Goal: Task Accomplishment & Management: Complete application form

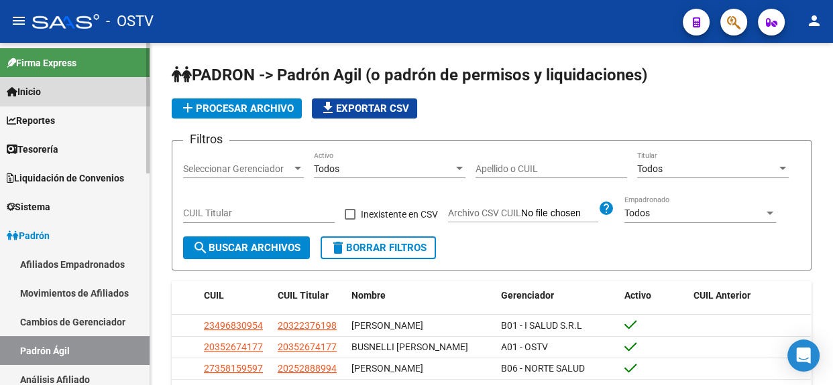
click at [46, 99] on link "Inicio" at bounding box center [74, 91] width 149 height 29
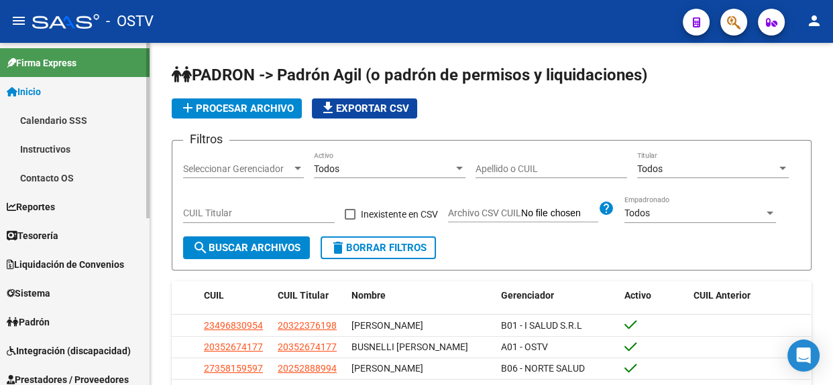
click at [54, 98] on link "Inicio" at bounding box center [74, 91] width 149 height 29
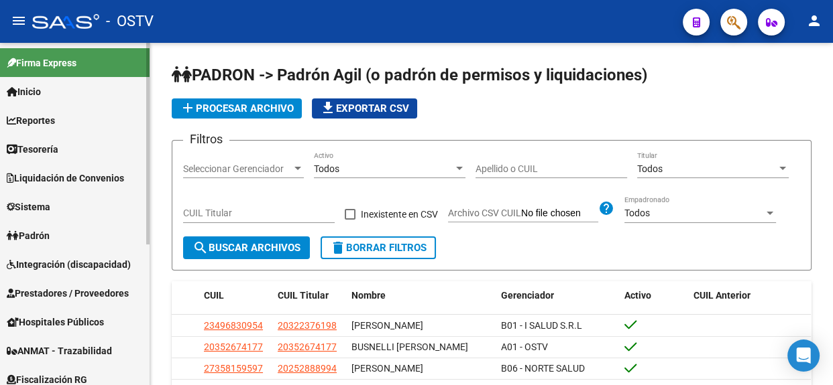
click at [49, 111] on link "Reportes" at bounding box center [74, 120] width 149 height 29
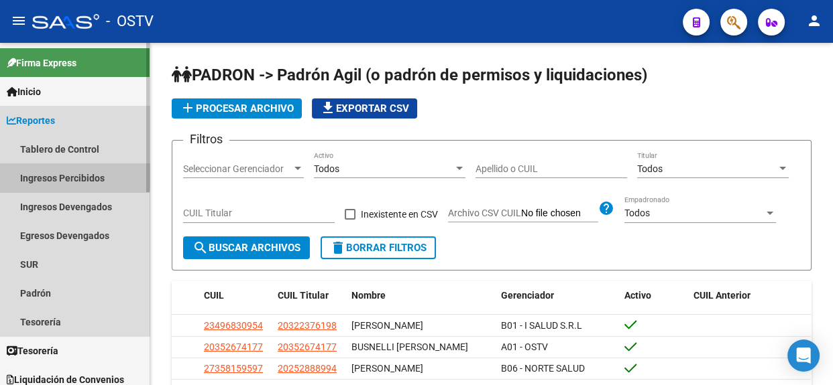
click at [42, 172] on link "Ingresos Percibidos" at bounding box center [74, 178] width 149 height 29
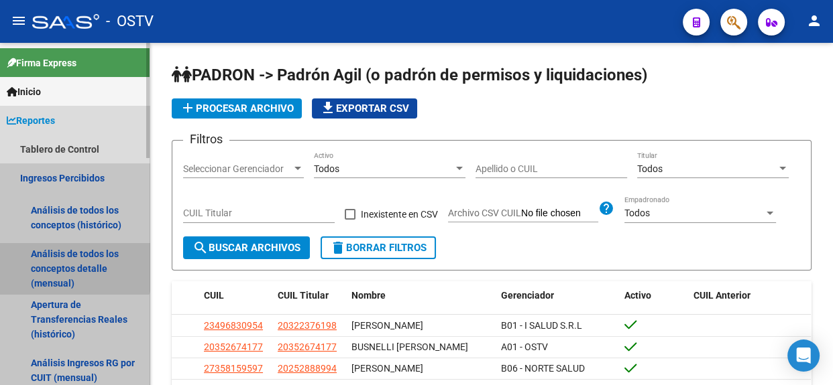
click at [44, 261] on link "Análisis de todos los conceptos detalle (mensual)" at bounding box center [74, 268] width 149 height 51
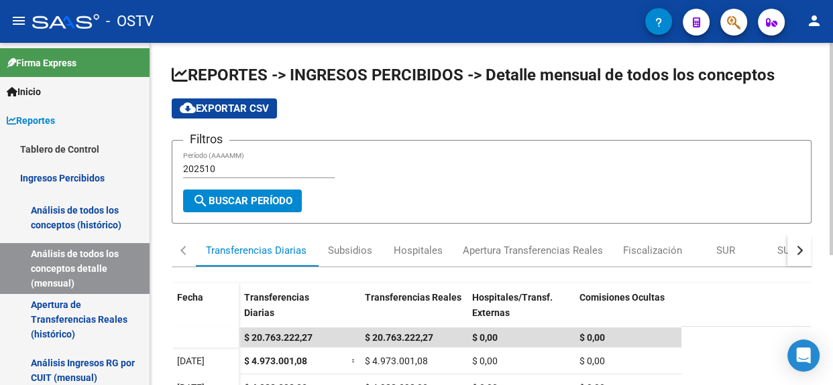
scroll to position [209, 0]
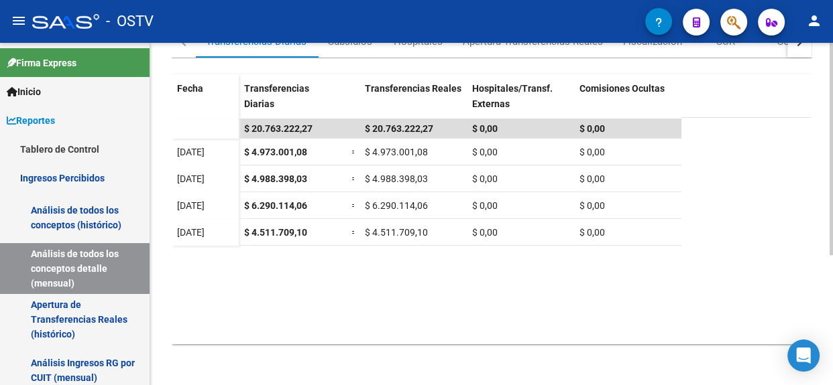
click at [572, 280] on datatable-body "$ 20.763.222,27 $ 20.763.222,27 $ 0,00 $ 0,00 01/10/2025 $ 4.973.001,08 = $ 4.9…" at bounding box center [491, 231] width 639 height 227
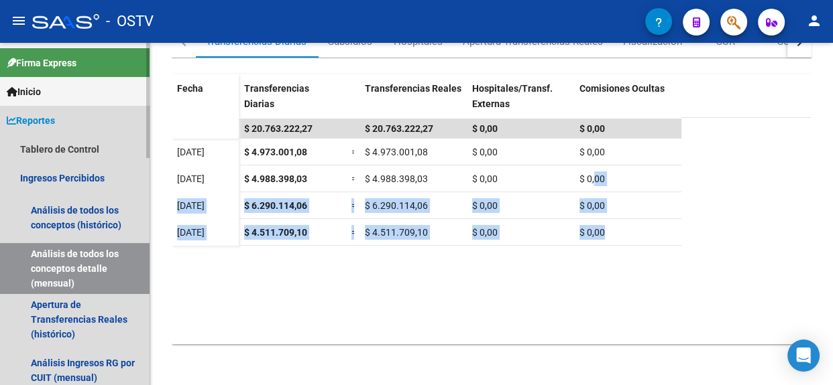
click at [39, 113] on span "Reportes" at bounding box center [31, 120] width 48 height 15
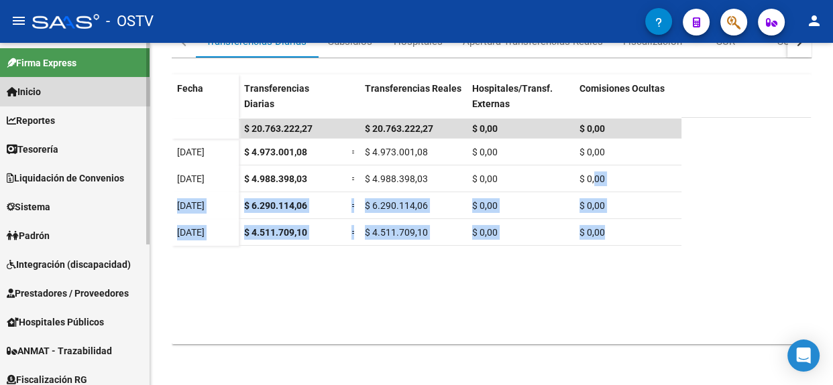
click at [33, 94] on span "Inicio" at bounding box center [24, 91] width 34 height 15
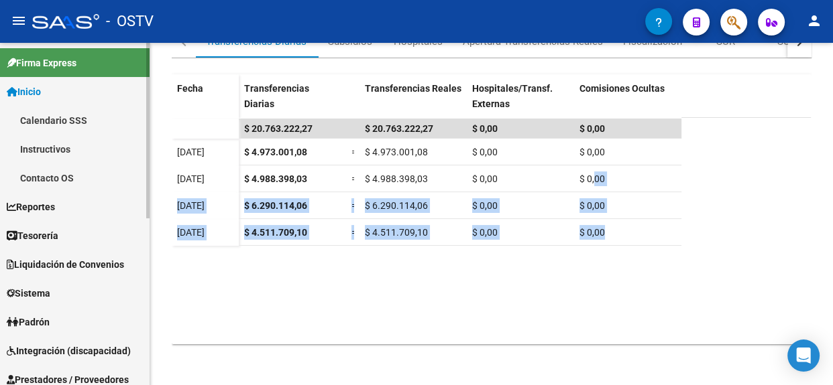
click at [33, 94] on span "Inicio" at bounding box center [24, 91] width 34 height 15
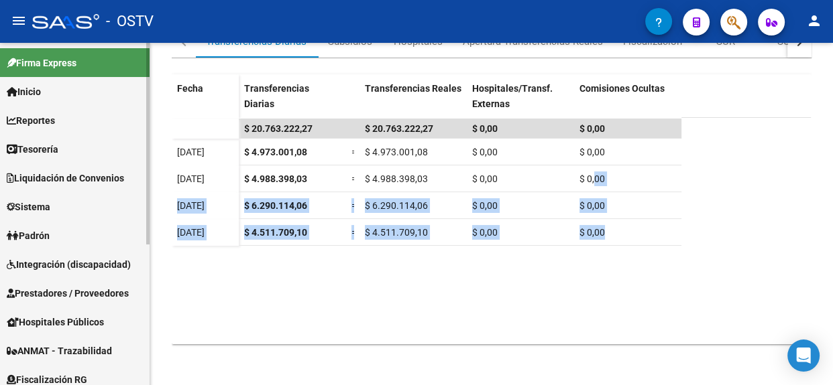
click at [42, 174] on span "Liquidación de Convenios" at bounding box center [65, 178] width 117 height 15
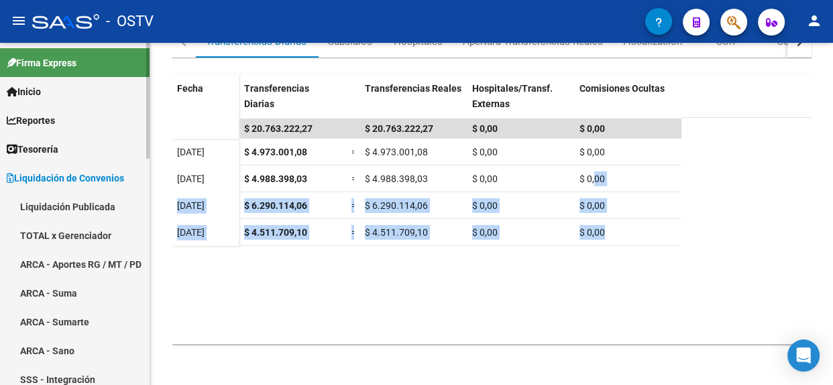
click at [50, 204] on link "Liquidación Publicada" at bounding box center [74, 206] width 149 height 29
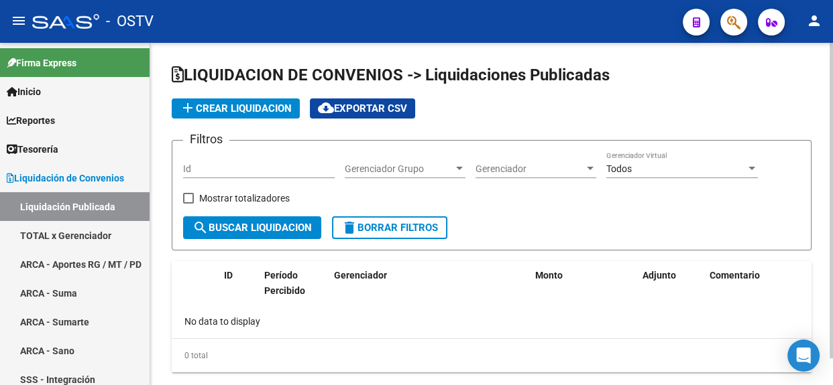
checkbox input "true"
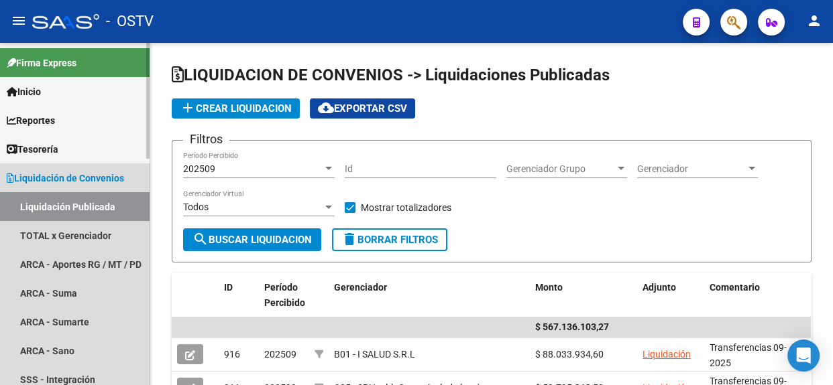
click at [87, 172] on span "Liquidación de Convenios" at bounding box center [65, 178] width 117 height 15
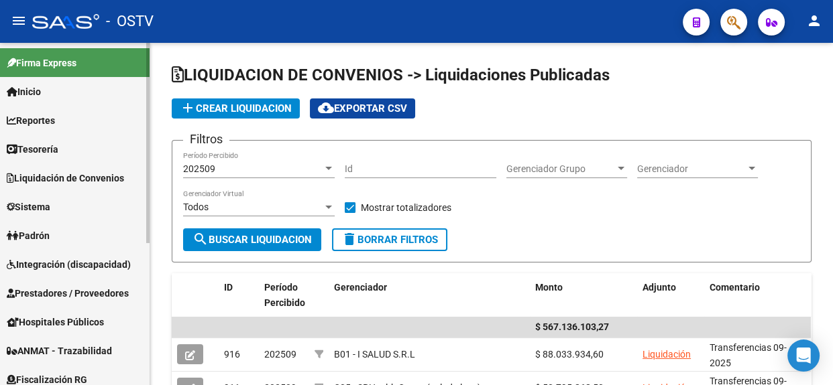
scroll to position [182, 0]
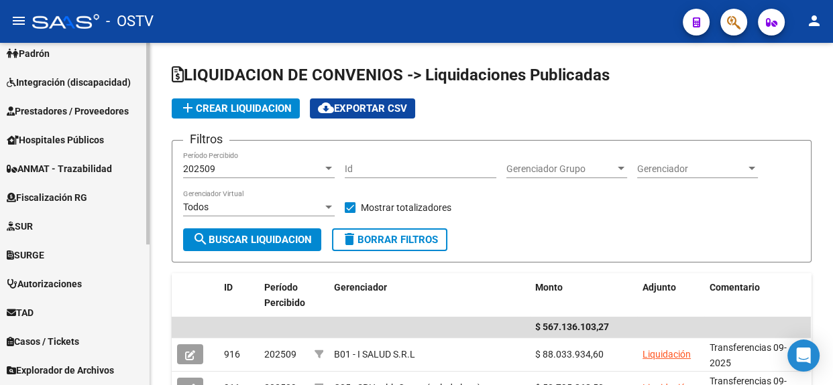
click at [105, 114] on span "Prestadores / Proveedores" at bounding box center [68, 111] width 122 height 15
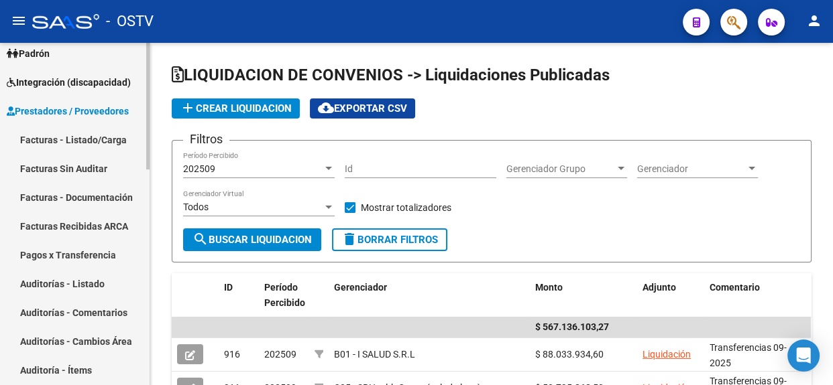
click at [89, 145] on link "Facturas - Listado/Carga" at bounding box center [74, 139] width 149 height 29
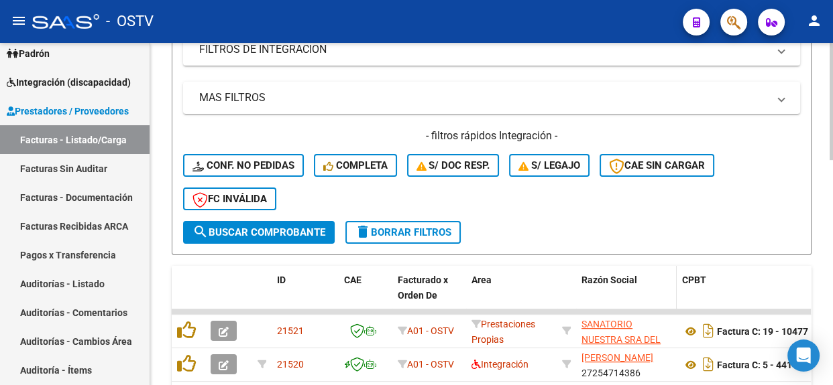
scroll to position [426, 0]
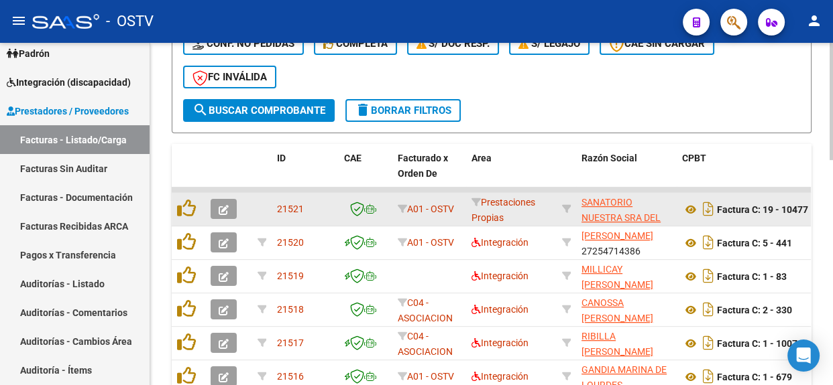
click at [219, 208] on button "button" at bounding box center [223, 209] width 26 height 20
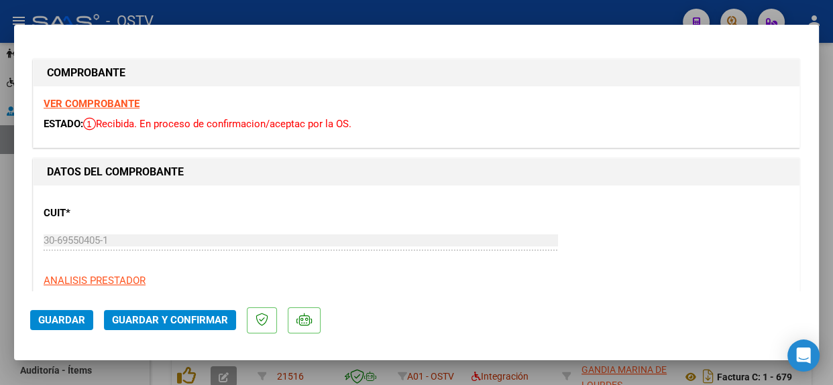
click at [831, 180] on div at bounding box center [416, 192] width 833 height 385
type input "$ 0,00"
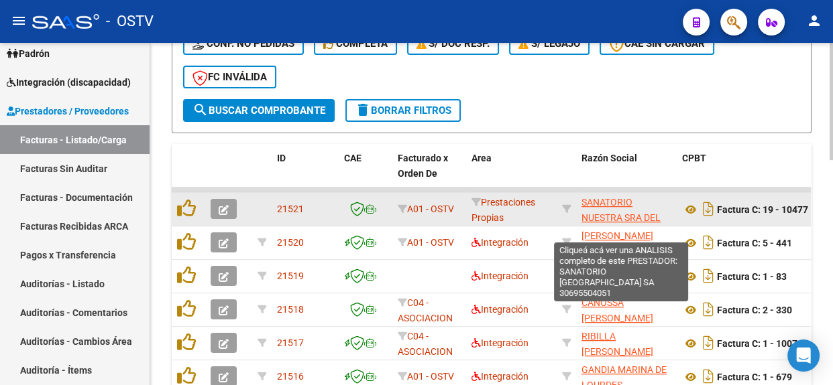
click at [602, 198] on span "SANATORIO NUESTRA SRA DEL PILAR SA" at bounding box center [620, 218] width 79 height 42
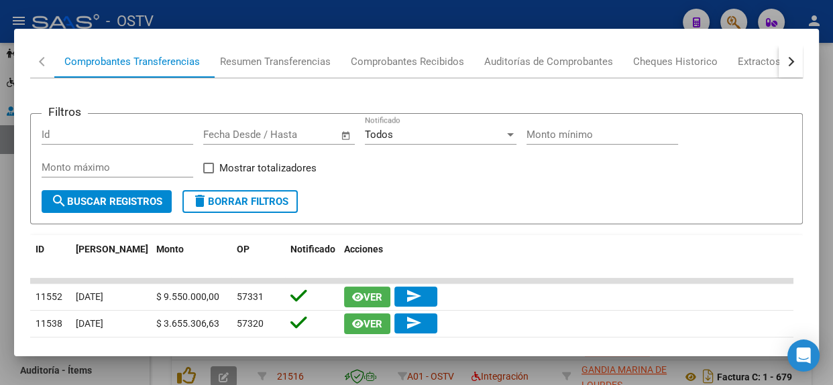
scroll to position [280, 0]
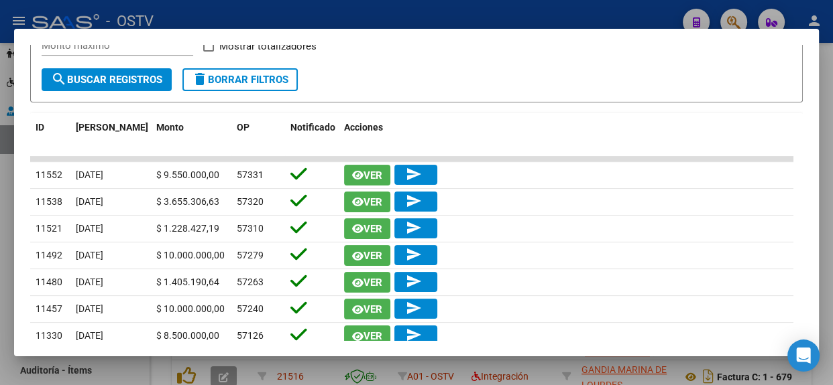
drag, startPoint x: 831, startPoint y: 223, endPoint x: 74, endPoint y: 192, distance: 757.4
click at [831, 222] on div at bounding box center [416, 192] width 833 height 385
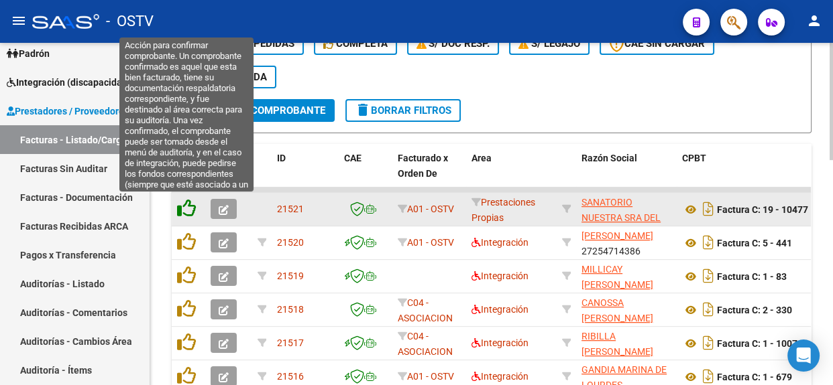
click at [186, 200] on icon at bounding box center [186, 208] width 19 height 19
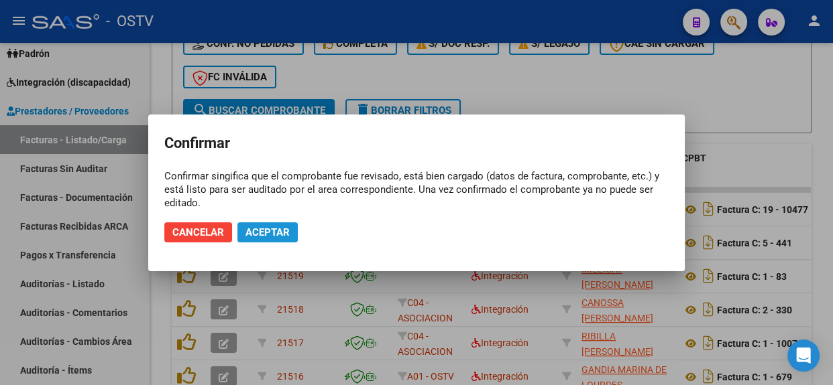
click at [267, 228] on span "Aceptar" at bounding box center [267, 233] width 44 height 12
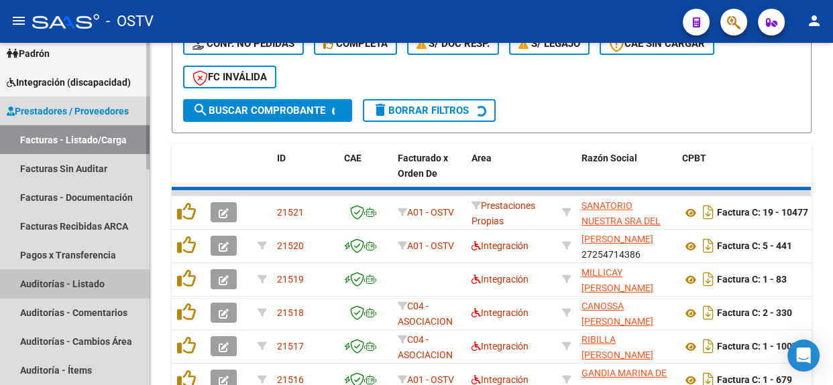
click at [23, 286] on link "Auditorías - Listado" at bounding box center [74, 283] width 149 height 29
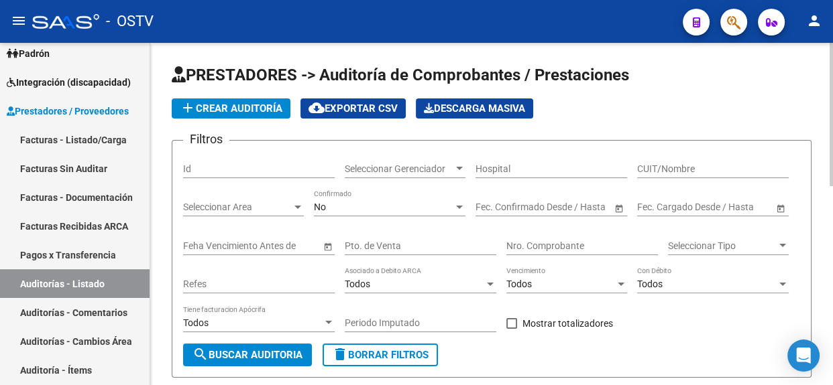
click at [209, 94] on app-list-header "PRESTADORES -> Auditoría de Comprobantes / Prestaciones add Crear Auditoría clo…" at bounding box center [492, 221] width 640 height 314
click at [210, 99] on button "add Crear Auditoría" at bounding box center [231, 109] width 119 height 20
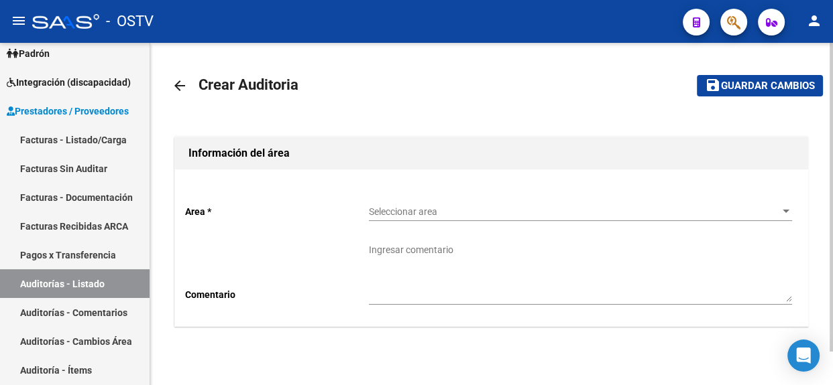
drag, startPoint x: 407, startPoint y: 197, endPoint x: 407, endPoint y: 204, distance: 7.4
click at [407, 204] on div "Seleccionar area Seleccionar area" at bounding box center [580, 207] width 423 height 27
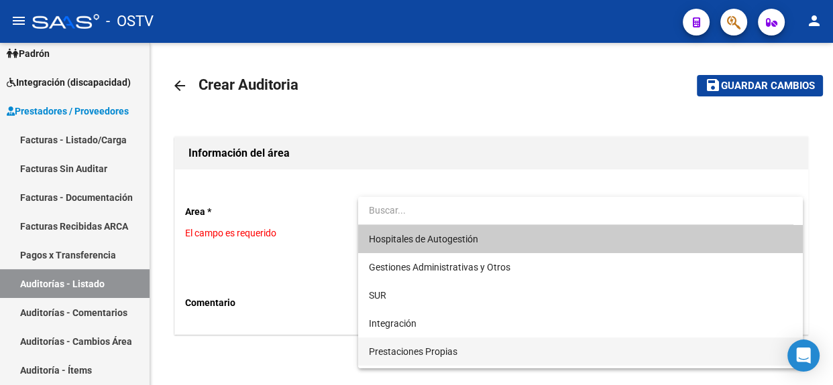
scroll to position [60, 0]
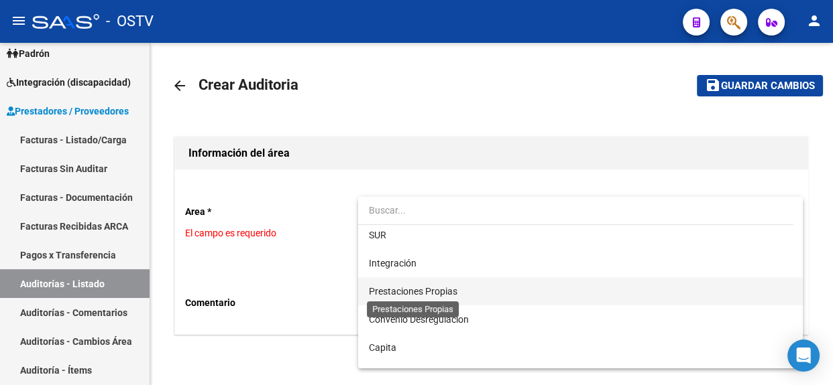
click at [404, 294] on span "Prestaciones Propias" at bounding box center [413, 291] width 88 height 11
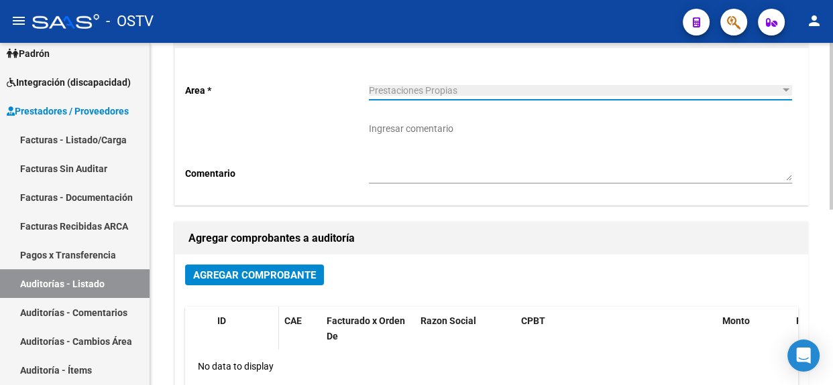
scroll to position [182, 0]
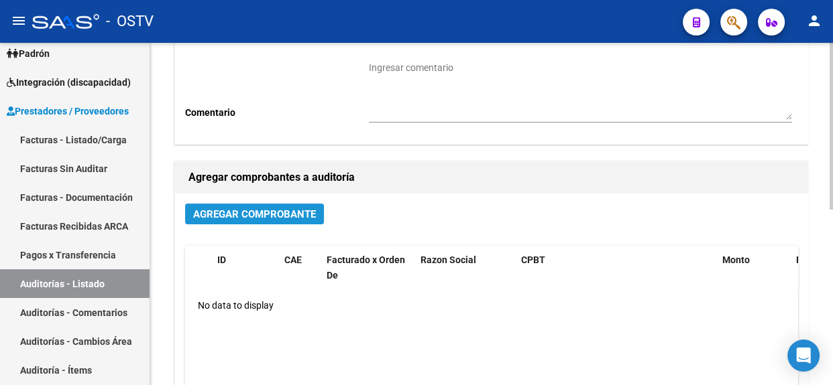
click at [223, 215] on span "Agregar Comprobante" at bounding box center [254, 214] width 123 height 12
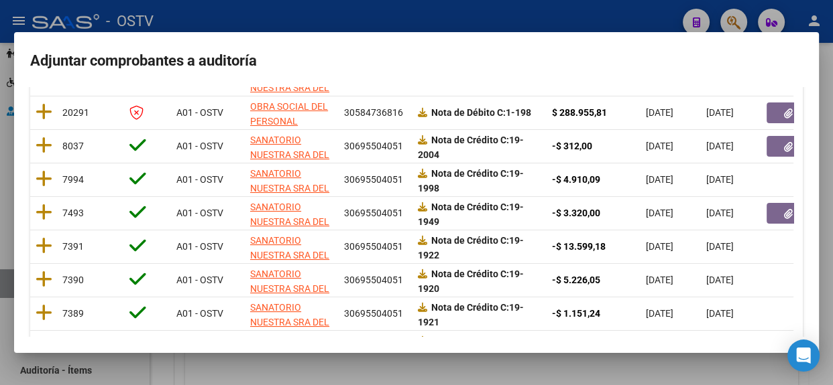
scroll to position [121, 0]
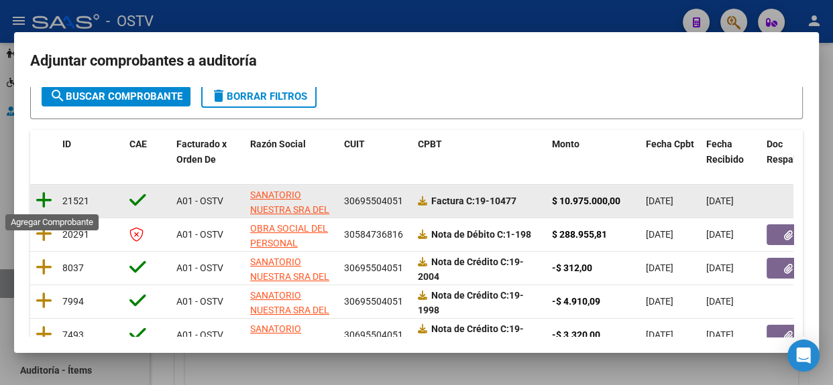
click at [47, 201] on icon at bounding box center [44, 200] width 17 height 19
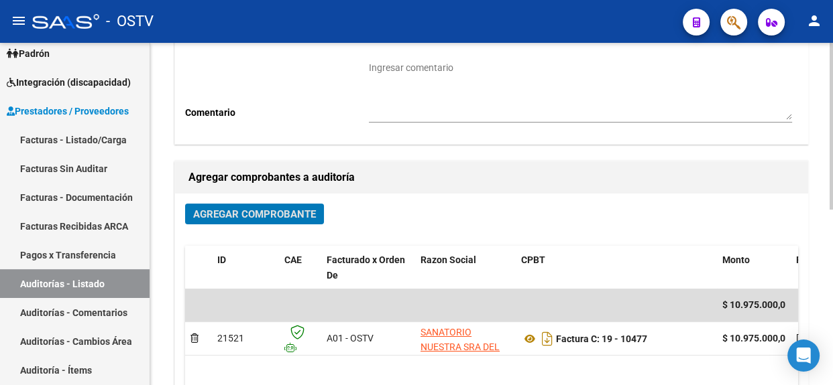
scroll to position [0, 0]
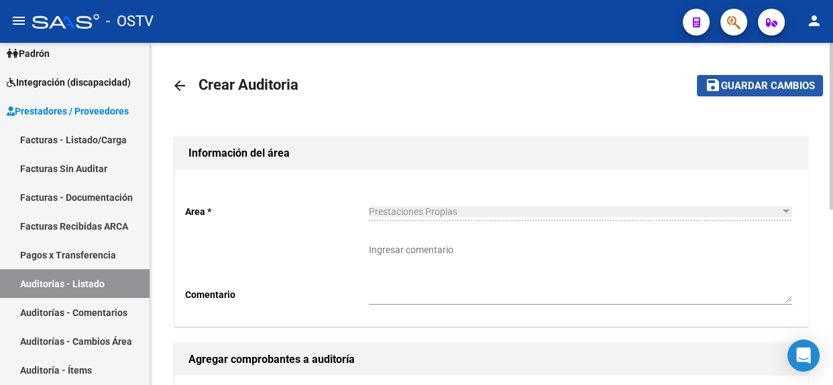
click at [775, 80] on span "Guardar cambios" at bounding box center [768, 86] width 94 height 12
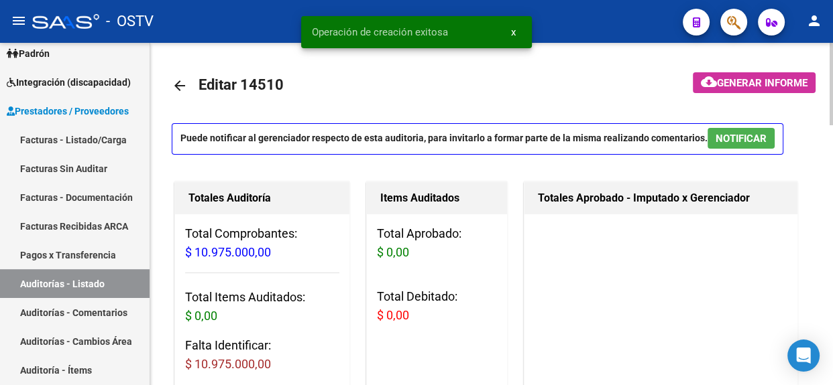
scroll to position [304, 0]
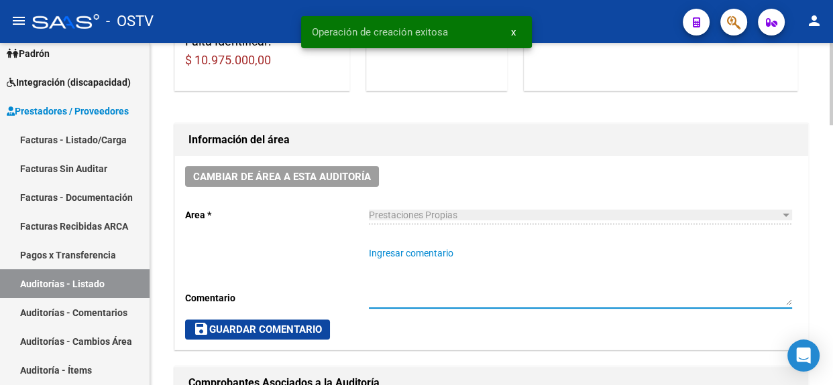
drag, startPoint x: 503, startPoint y: 257, endPoint x: 505, endPoint y: 264, distance: 7.6
click at [503, 261] on textarea "Ingresar comentario" at bounding box center [580, 276] width 423 height 59
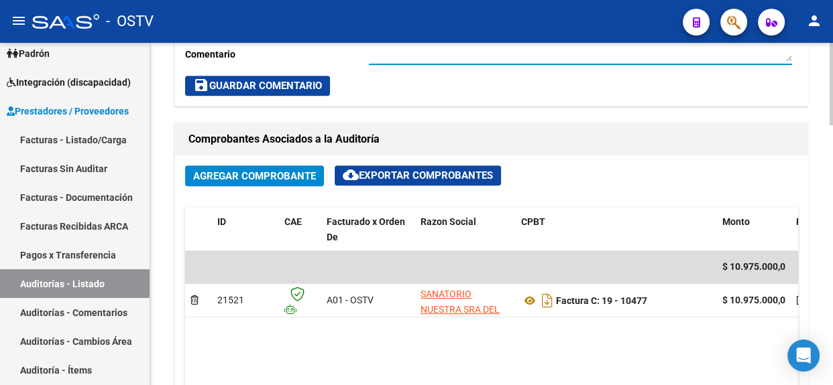
scroll to position [792, 0]
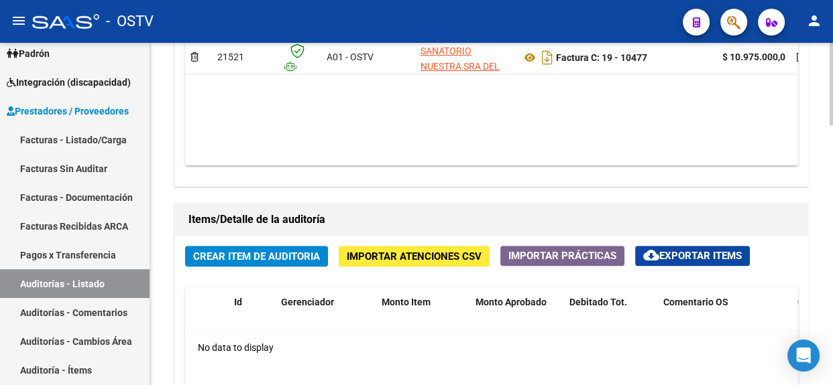
type textarea "Cerrada: Se abona con dos Cheques."
click at [235, 261] on button "Crear Item de Auditoria" at bounding box center [256, 256] width 143 height 21
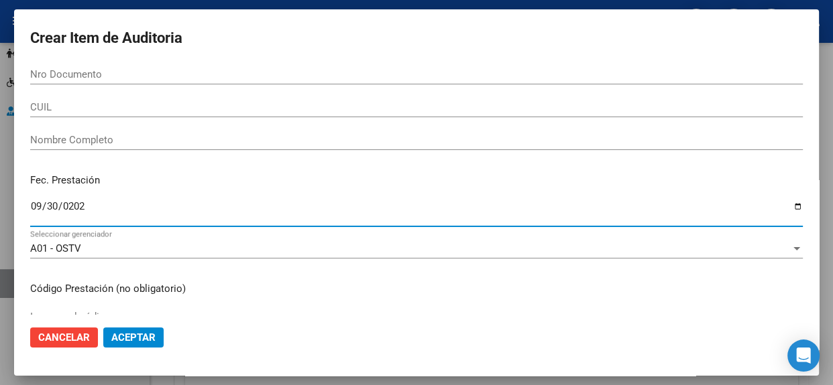
type input "2025-09-30"
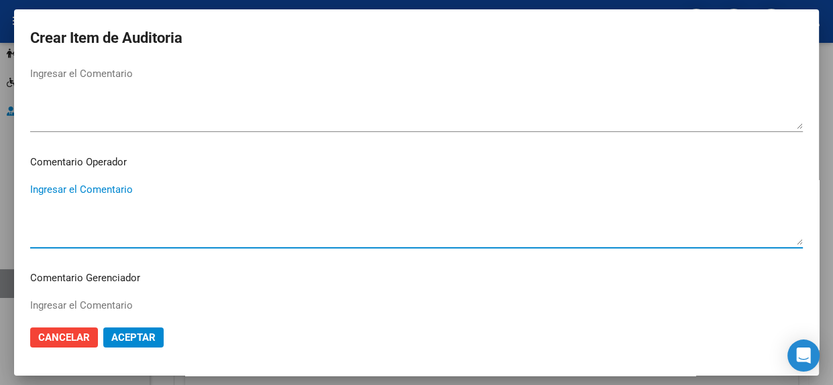
scroll to position [814, 0]
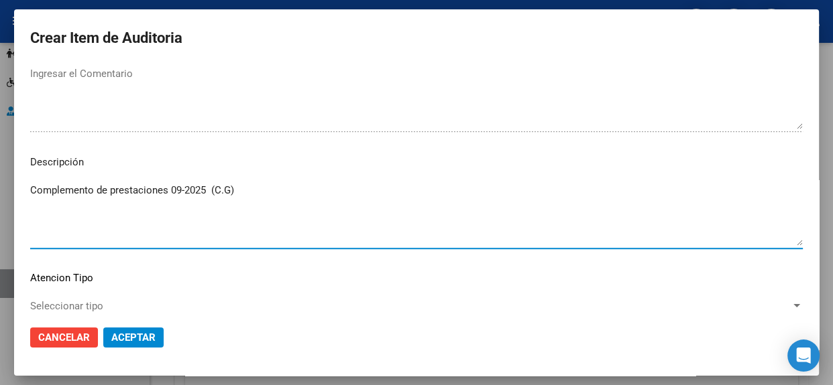
type textarea "Complemento de prestaciones 09-2025 (C.G)"
click at [125, 332] on span "Aceptar" at bounding box center [133, 338] width 44 height 12
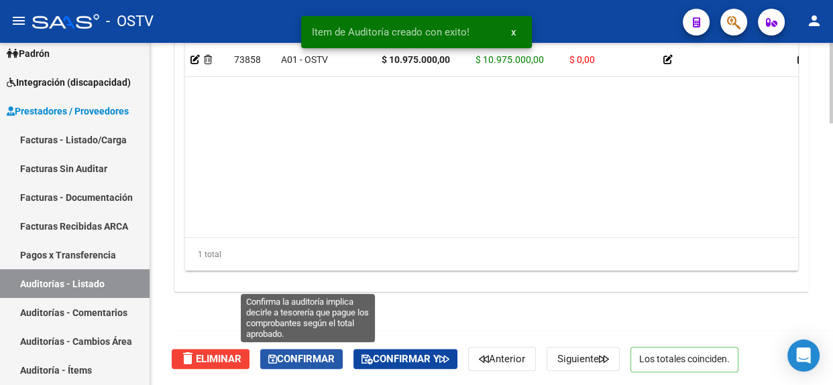
click at [308, 358] on span "Confirmar" at bounding box center [301, 359] width 66 height 12
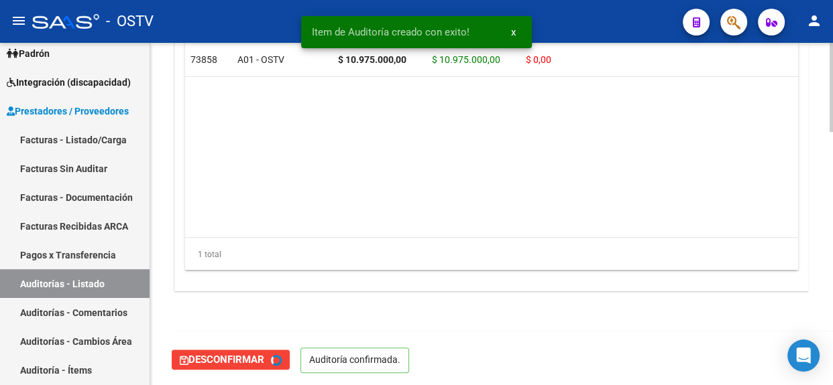
type input "202510"
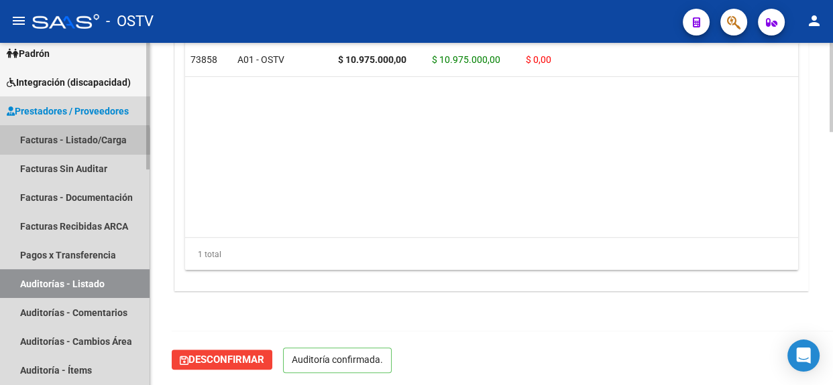
click at [74, 143] on link "Facturas - Listado/Carga" at bounding box center [74, 139] width 149 height 29
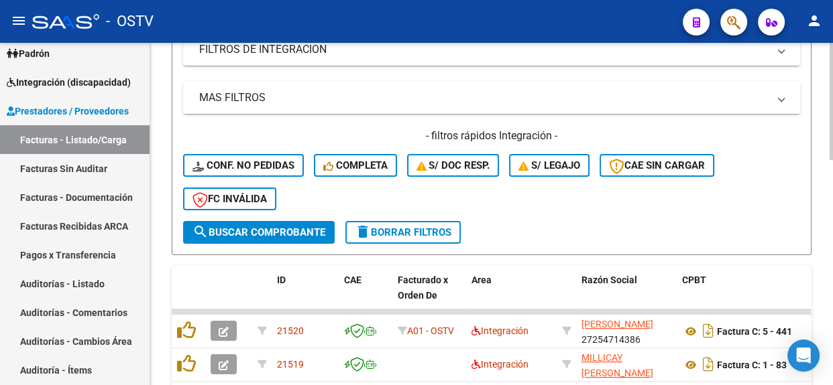
scroll to position [182, 0]
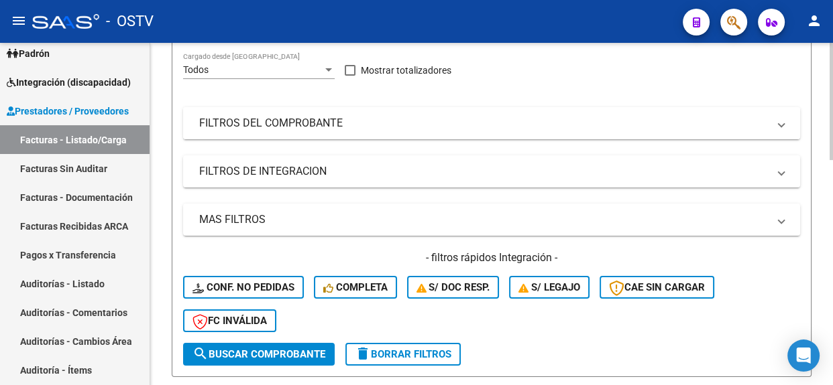
click at [436, 121] on mat-panel-title "FILTROS DEL COMPROBANTE" at bounding box center [483, 123] width 568 height 15
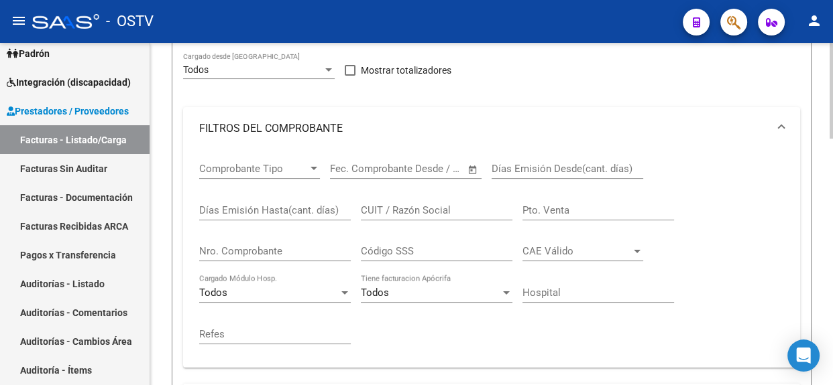
click at [260, 248] on input "Nro. Comprobante" at bounding box center [275, 251] width 152 height 12
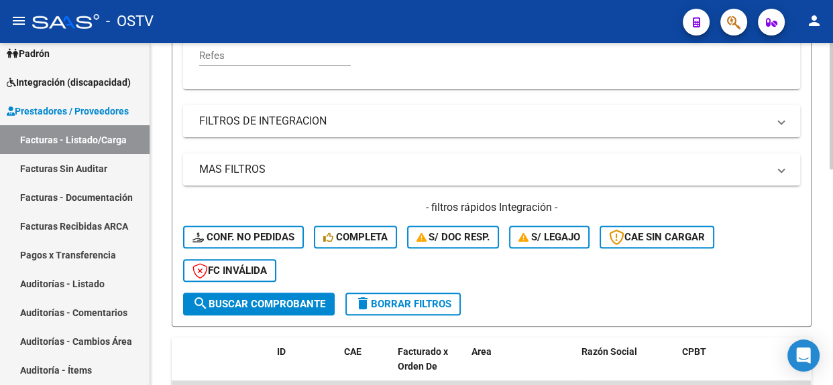
scroll to position [278, 0]
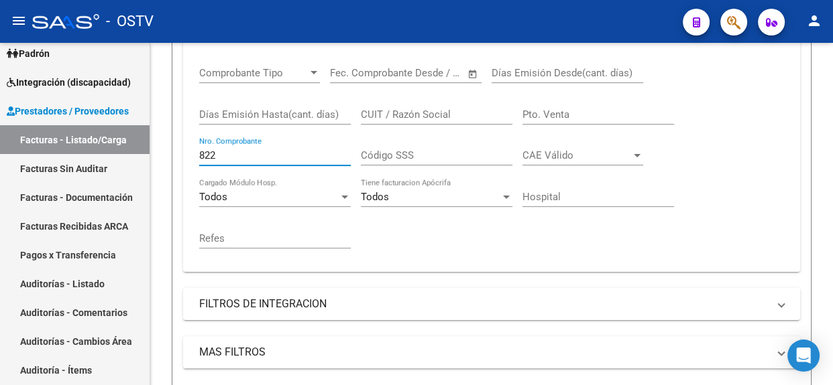
type input "822"
